Goal: Find specific page/section: Find specific page/section

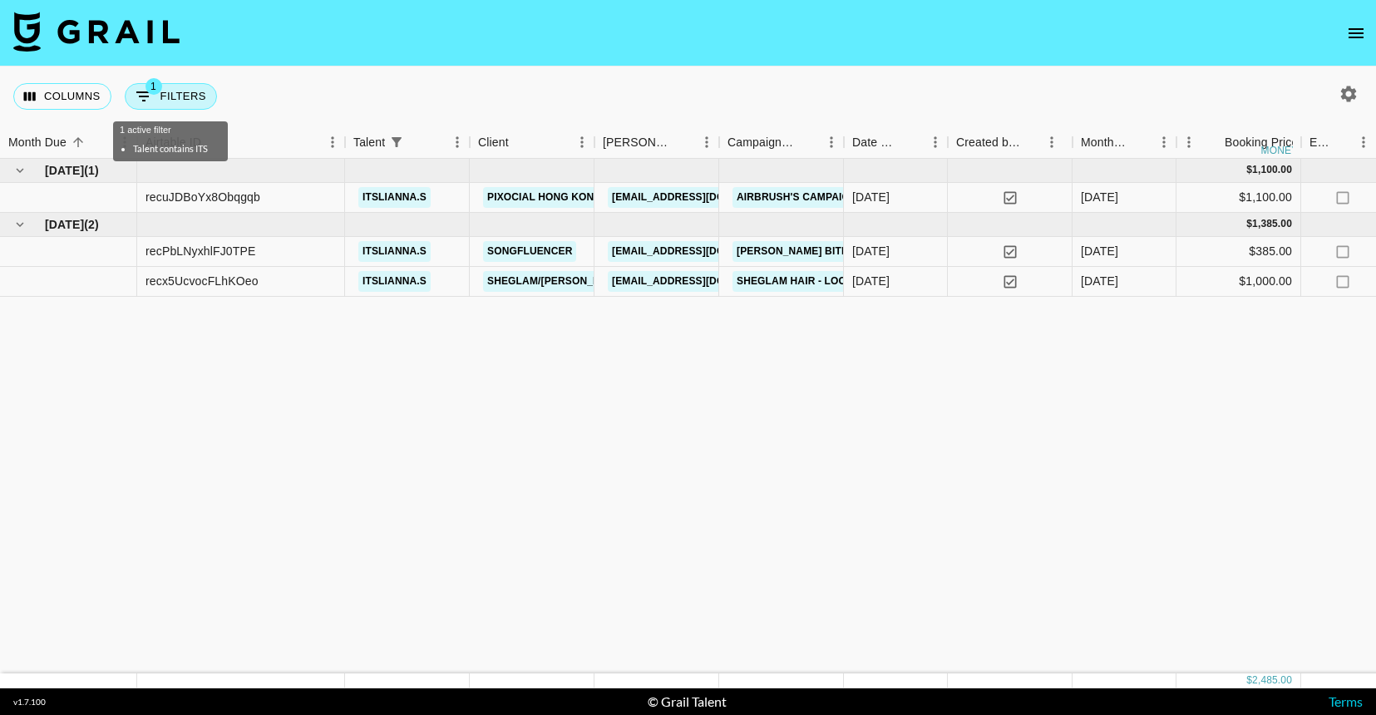
click at [192, 92] on button "1 Filters" at bounding box center [171, 96] width 92 height 27
select select "talentName"
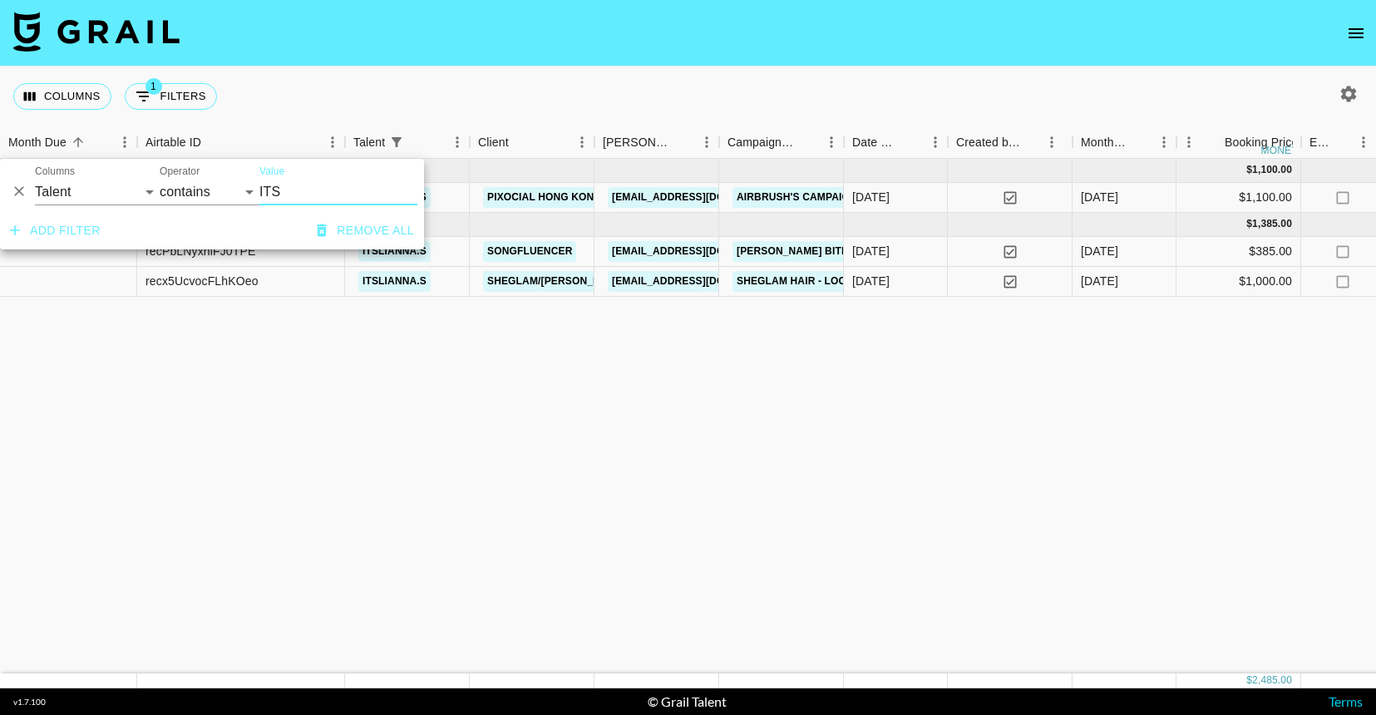
click at [310, 188] on input "ITS" at bounding box center [338, 192] width 158 height 27
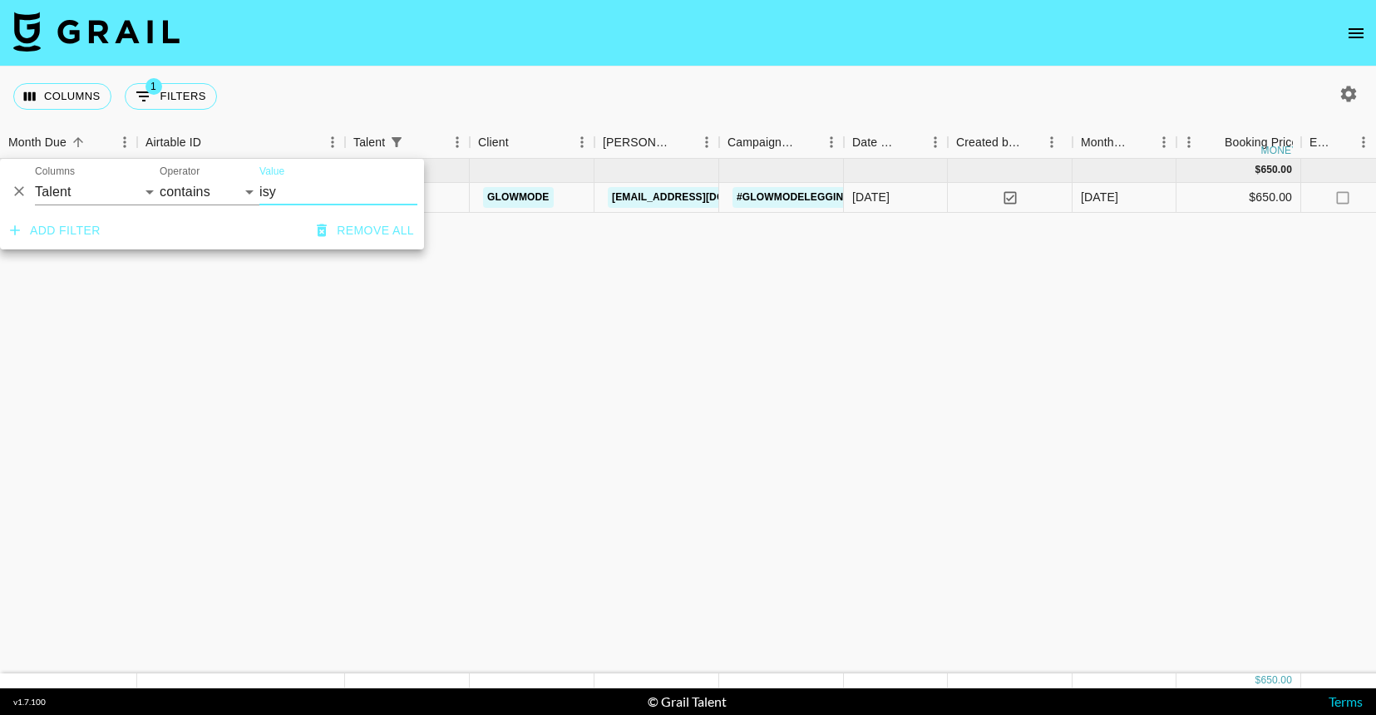
type input "isy"
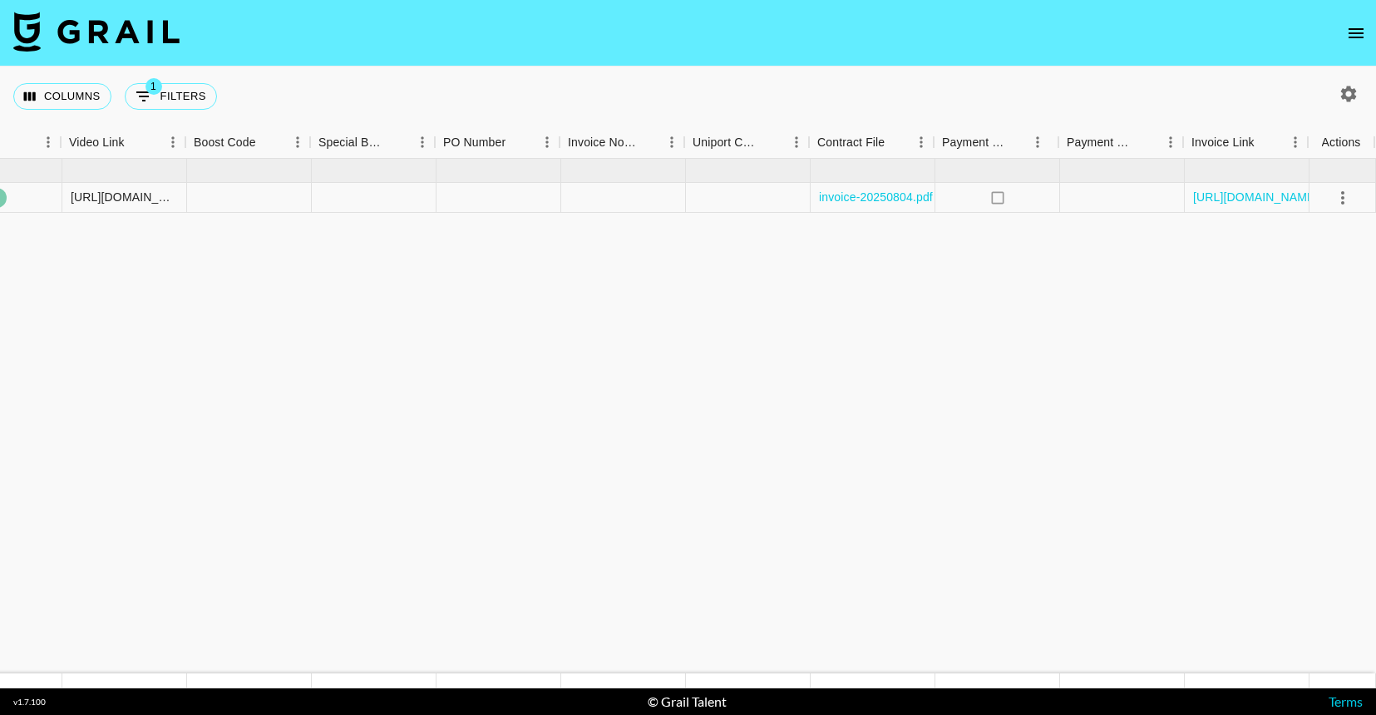
scroll to position [0, 1572]
click at [1259, 199] on link "https://in.xero.com/2NLzntnFTkHGUfNJ2jkXrNb6hDTfuqjFvtbW9QOR" at bounding box center [1256, 197] width 126 height 17
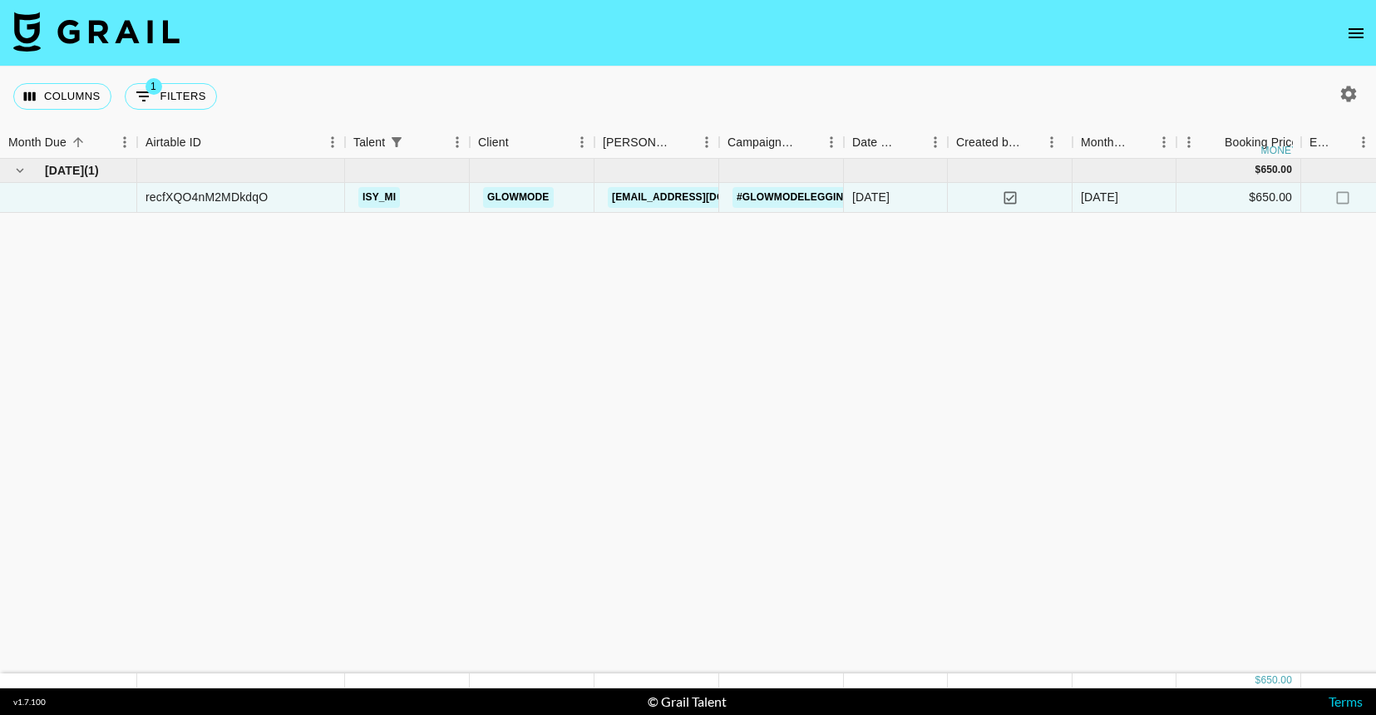
scroll to position [0, 0]
drag, startPoint x: 283, startPoint y: 197, endPoint x: 142, endPoint y: 193, distance: 140.6
click at [142, 193] on div "recfXQO4nM2MDkdqO" at bounding box center [241, 198] width 208 height 30
copy div "recfXQO4nM2MDkdqO"
click at [171, 86] on button "1 Filters" at bounding box center [171, 96] width 92 height 27
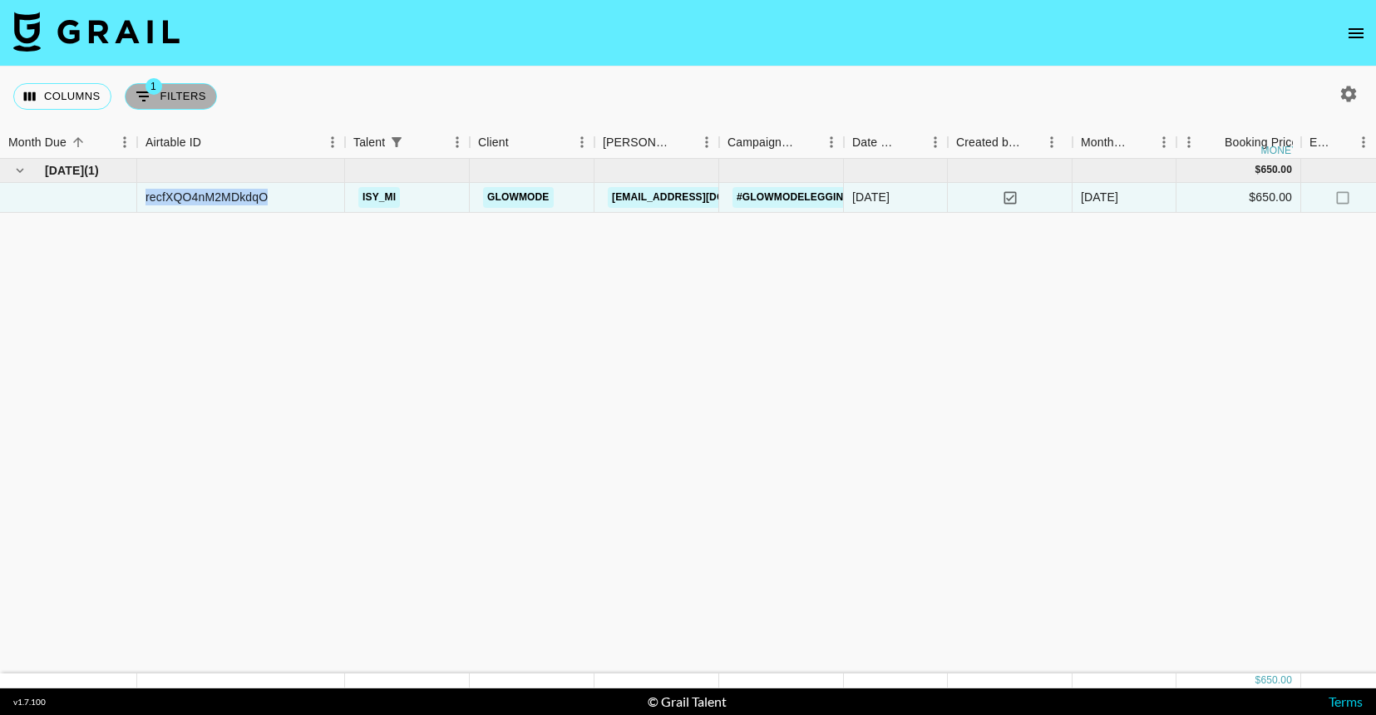
select select "talentName"
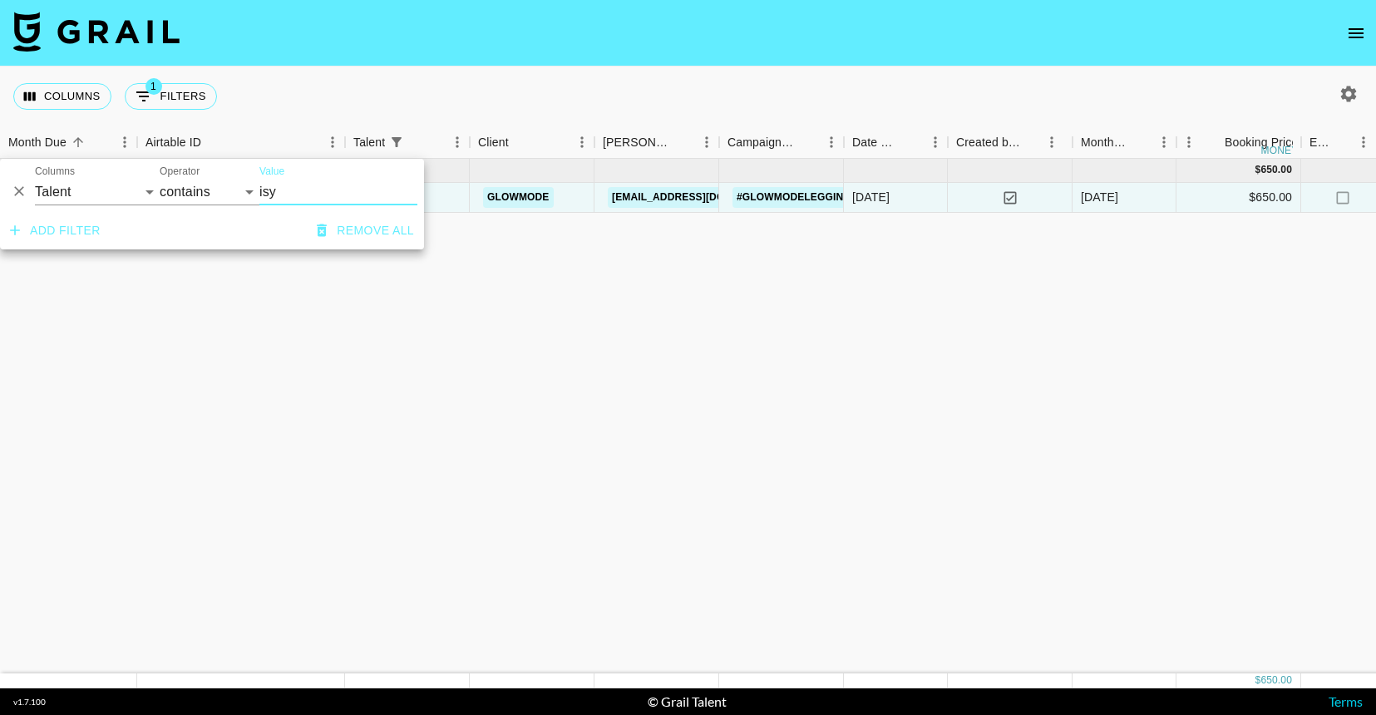
click at [293, 183] on input "isy" at bounding box center [338, 192] width 158 height 27
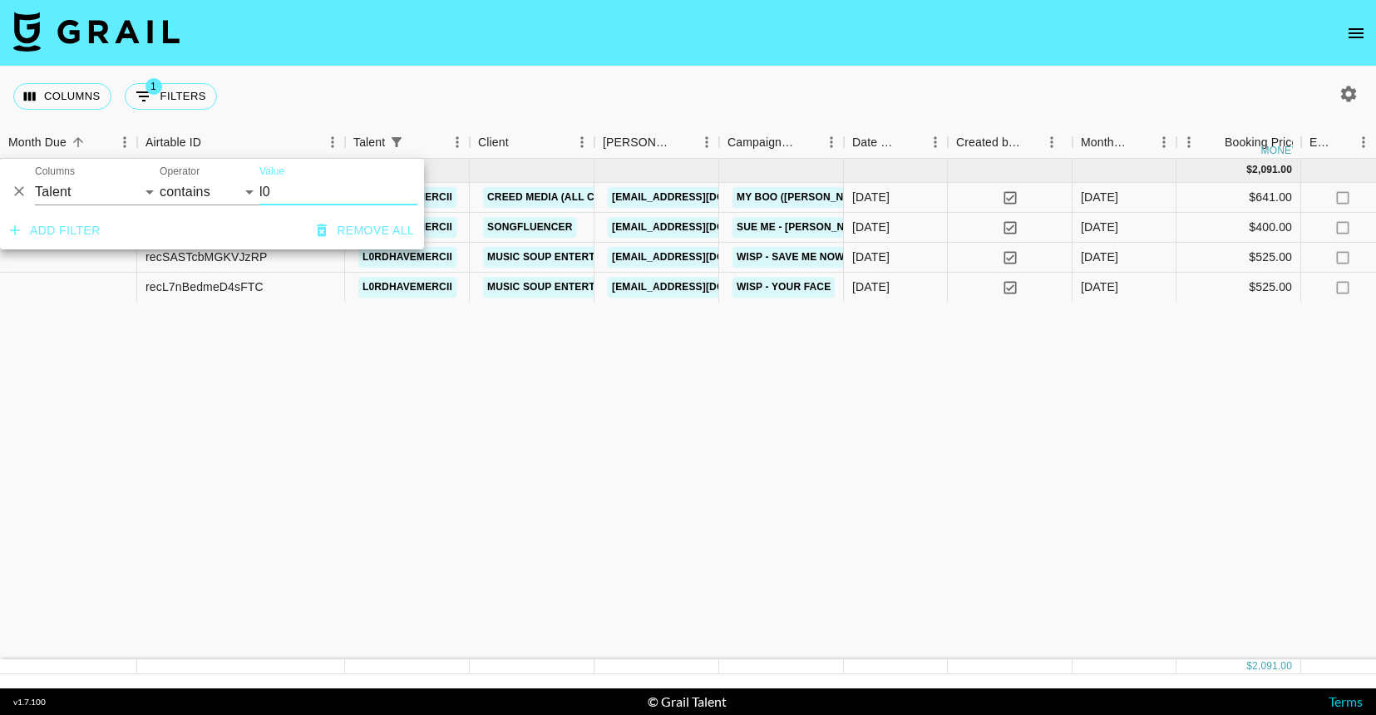
type input "l0"
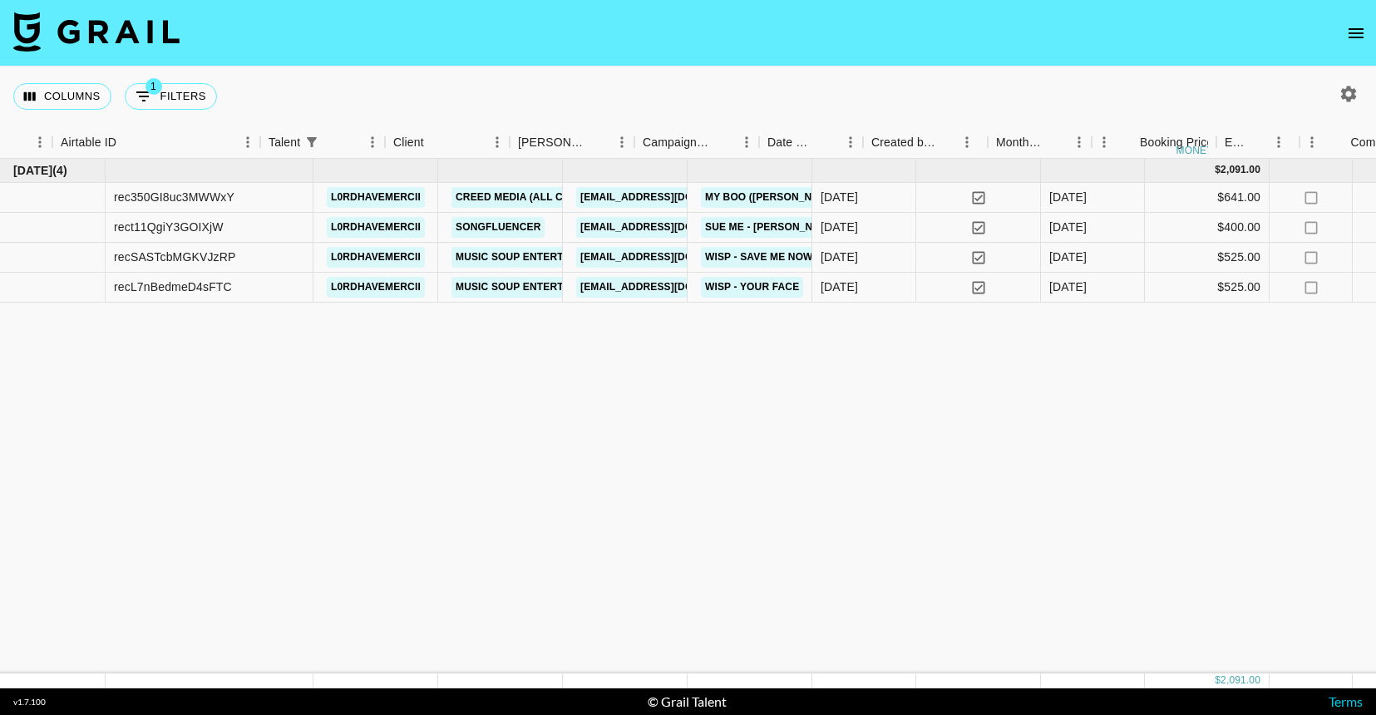
scroll to position [0, 25]
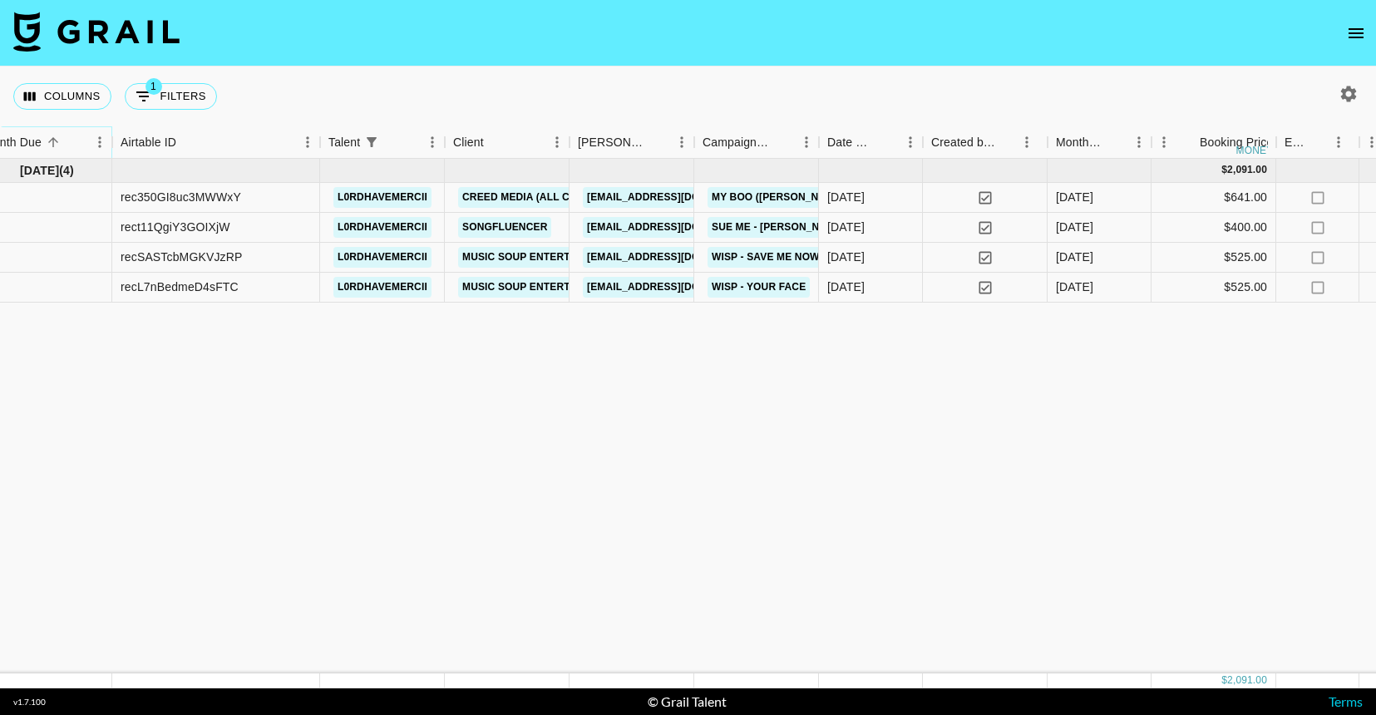
click at [57, 140] on icon "Sort" at bounding box center [53, 142] width 15 height 15
click at [98, 142] on icon "Menu" at bounding box center [99, 142] width 17 height 17
click at [176, 97] on button "1 Filters" at bounding box center [171, 96] width 92 height 27
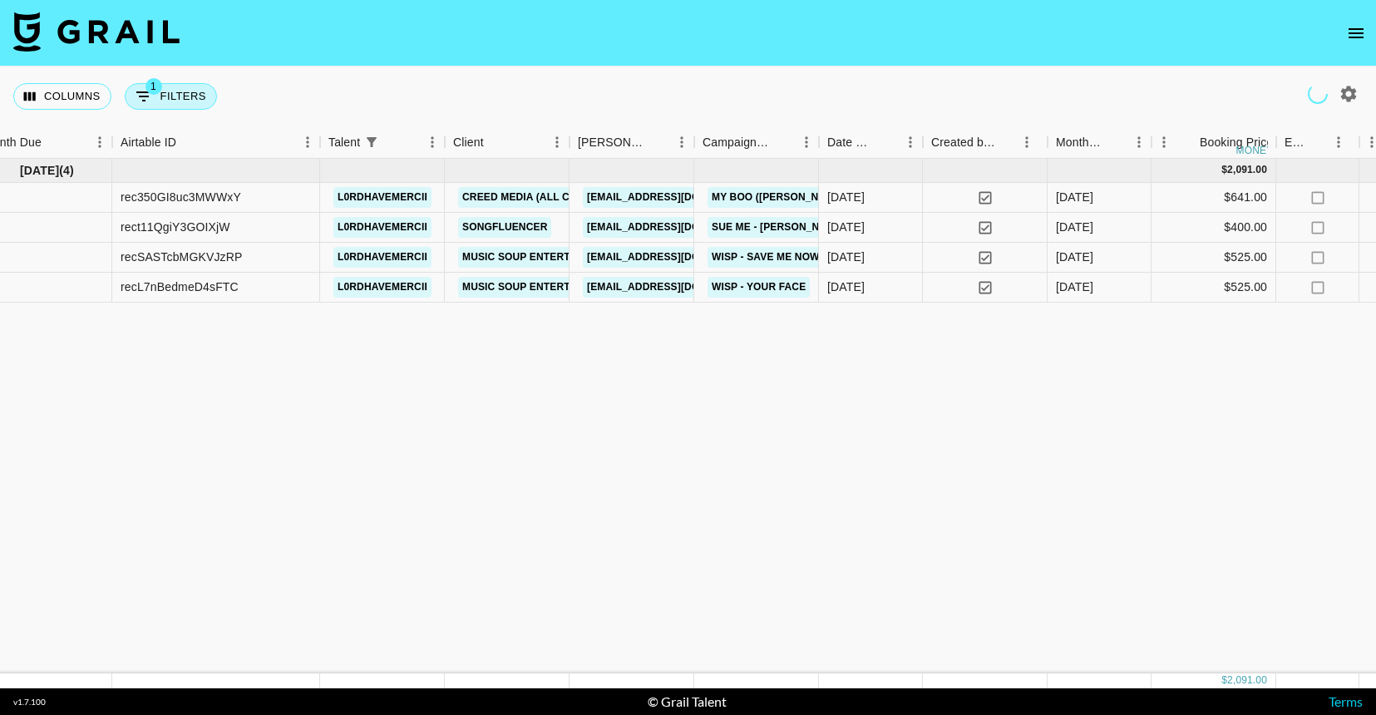
select select "talentName"
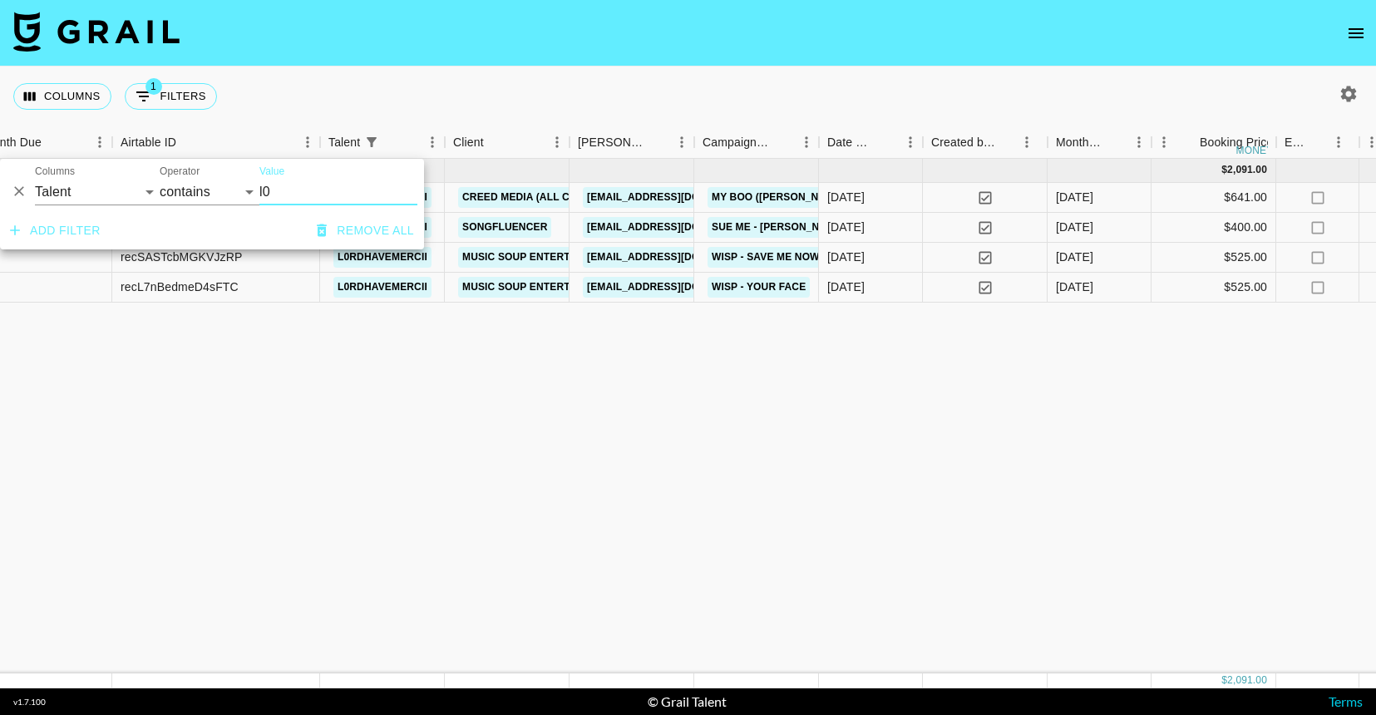
click at [269, 187] on input "l0" at bounding box center [338, 192] width 158 height 27
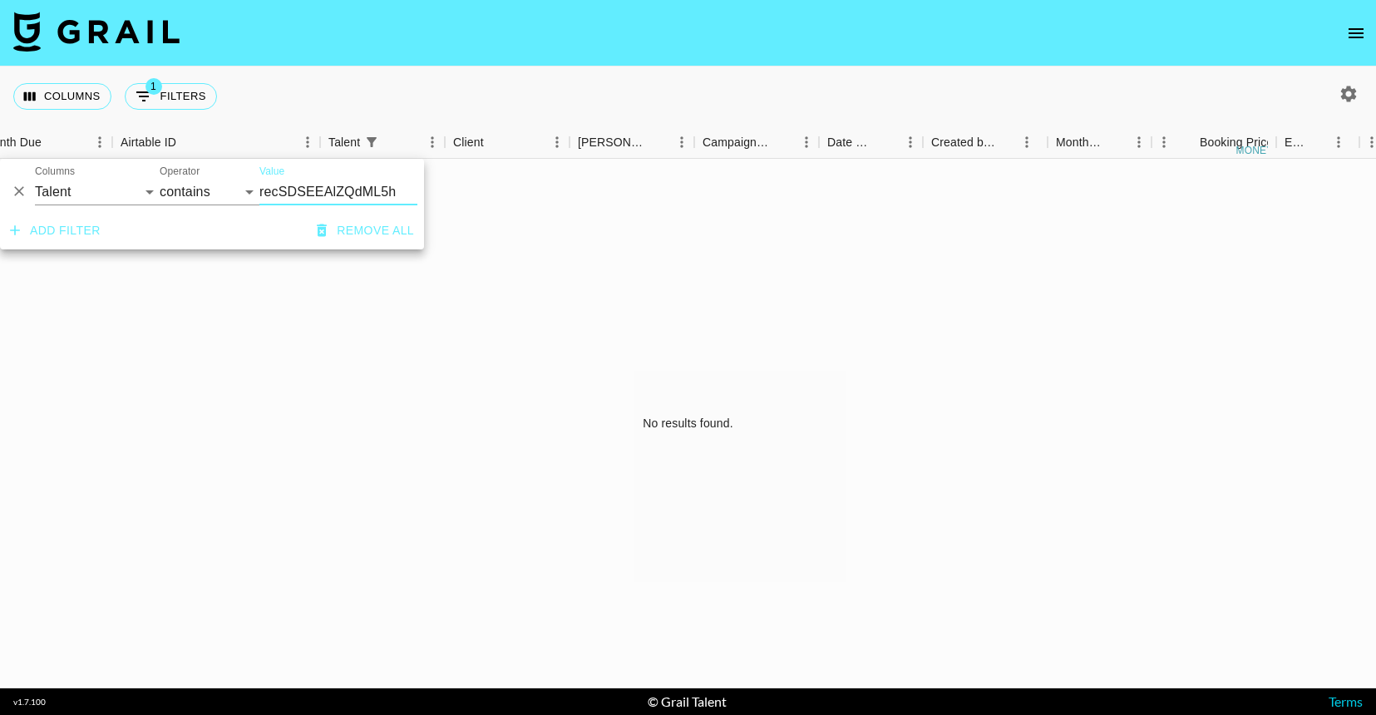
type input "recSDSEEAlZQdML5h"
select select "airtableId"
click at [254, 392] on div "No results found." at bounding box center [688, 424] width 1376 height 530
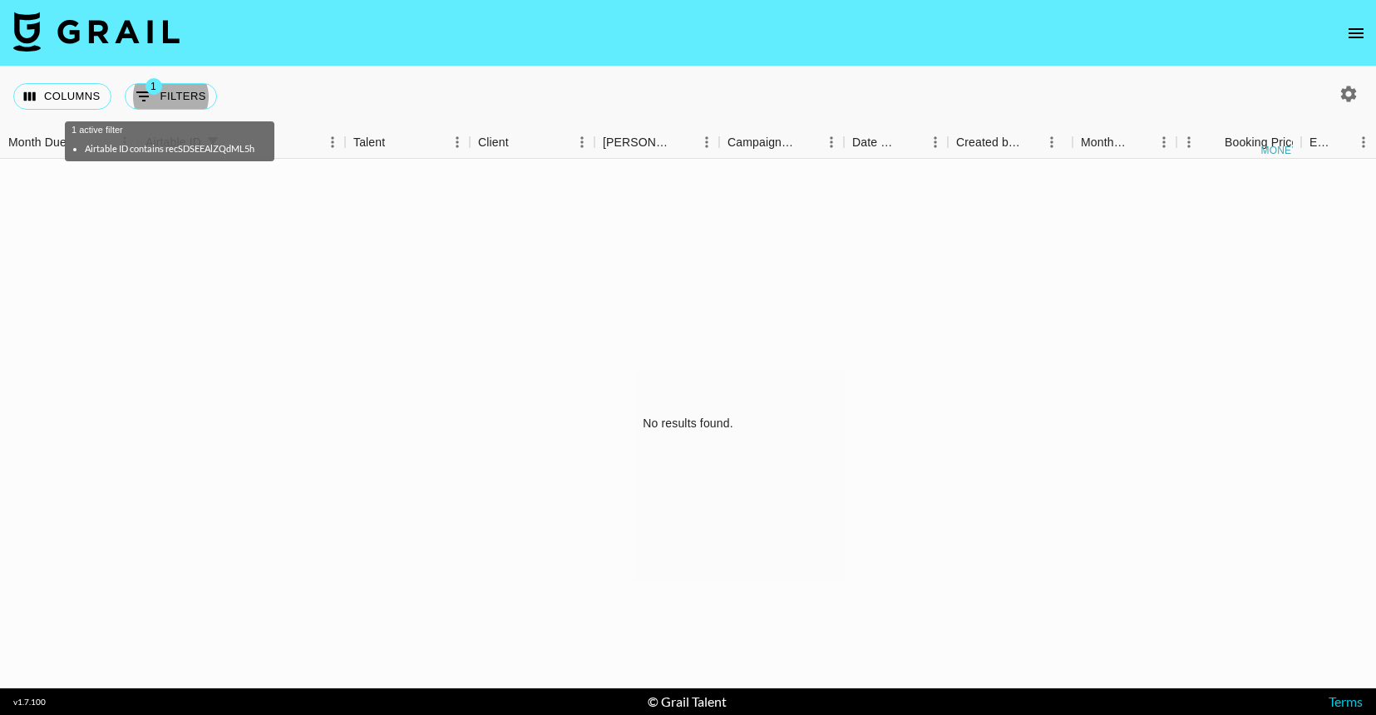
scroll to position [0, 0]
click at [194, 101] on button "1 Filters" at bounding box center [171, 96] width 92 height 27
select select "airtableId"
